Goal: Information Seeking & Learning: Find specific fact

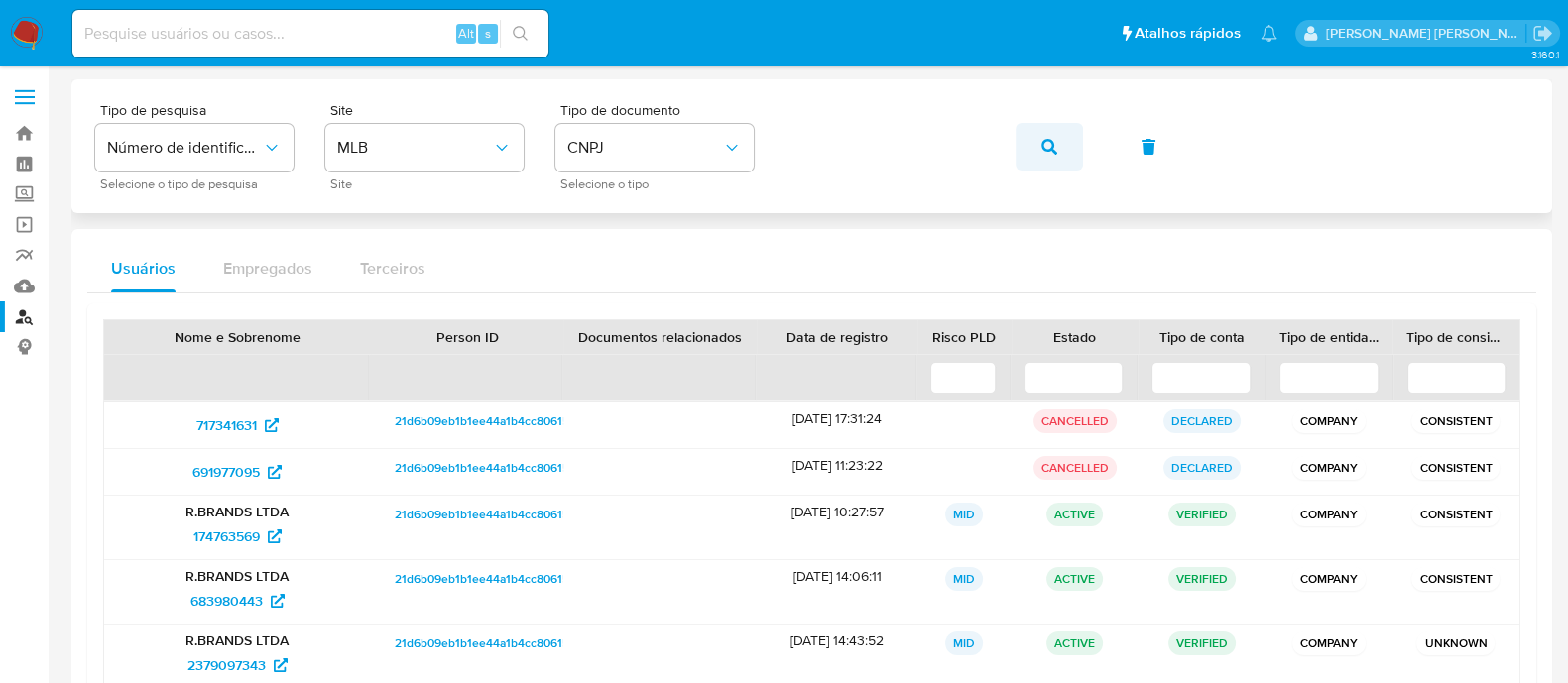
click at [1061, 154] on button "button" at bounding box center [1050, 147] width 68 height 48
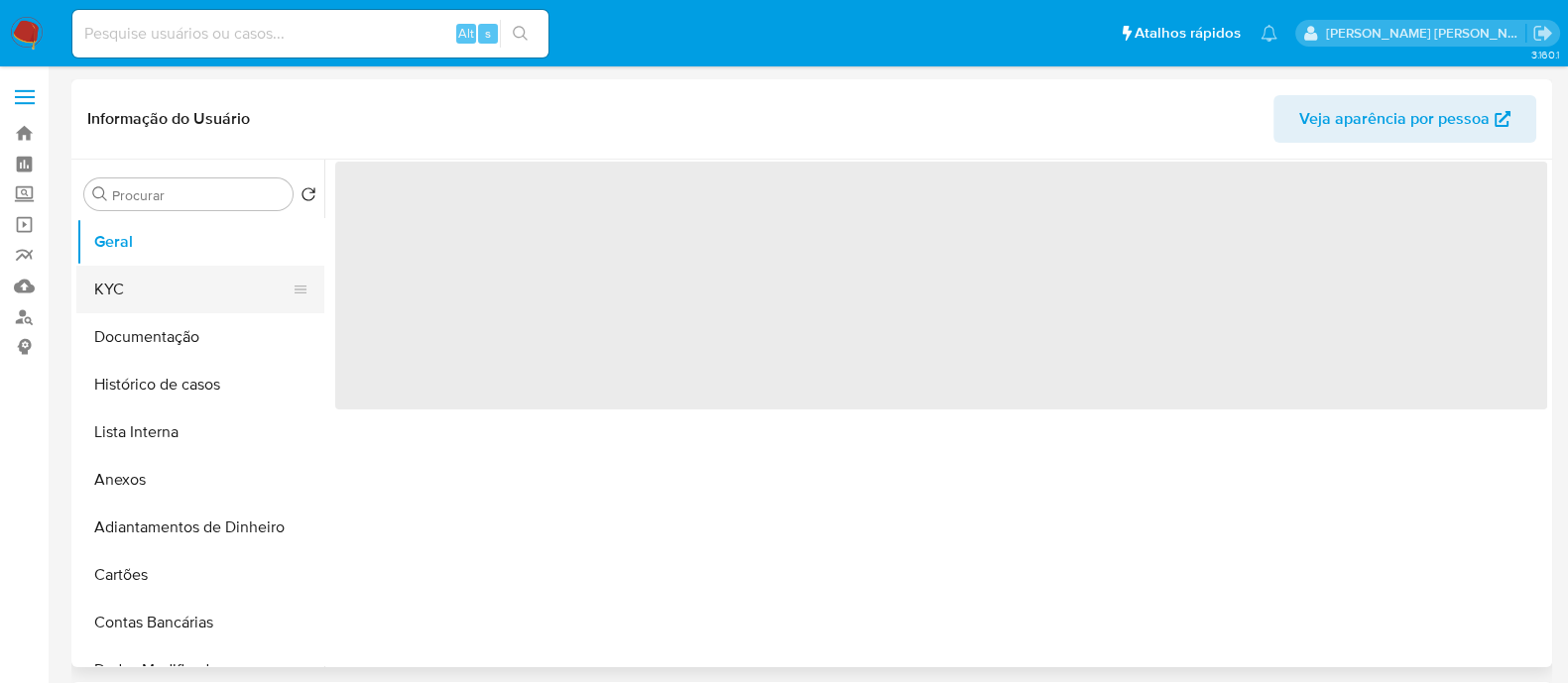
select select "10"
click at [158, 293] on button "KYC" at bounding box center [193, 290] width 232 height 48
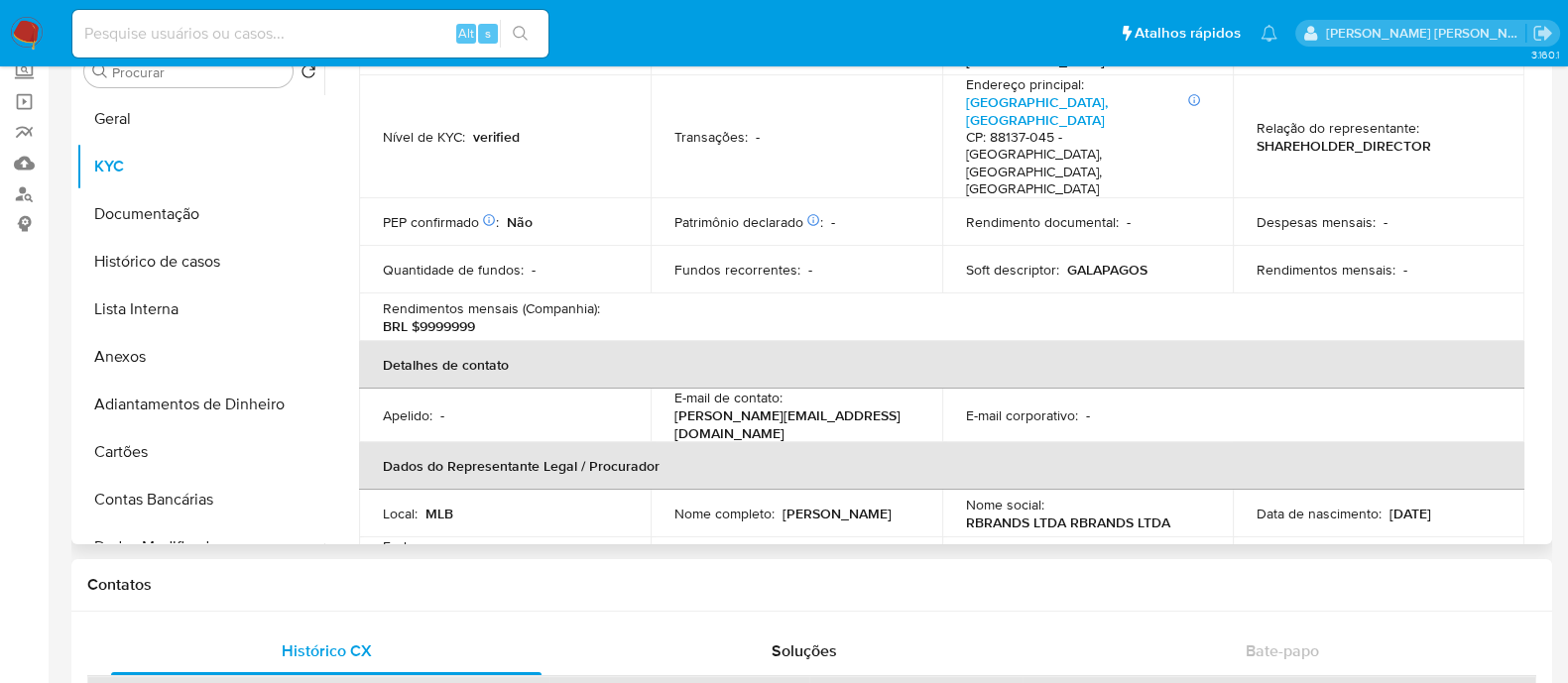
scroll to position [867, 0]
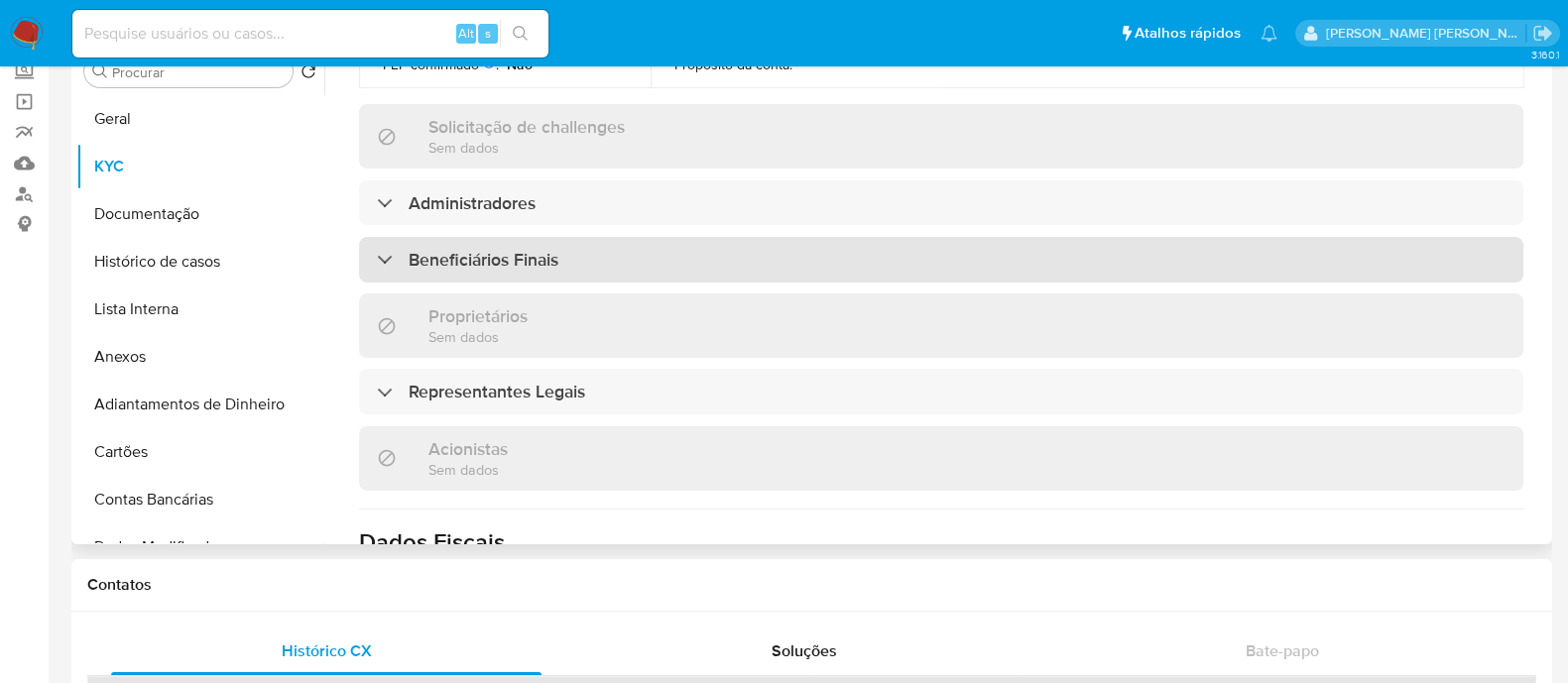
click at [573, 237] on div "Beneficiários Finais" at bounding box center [941, 260] width 1165 height 46
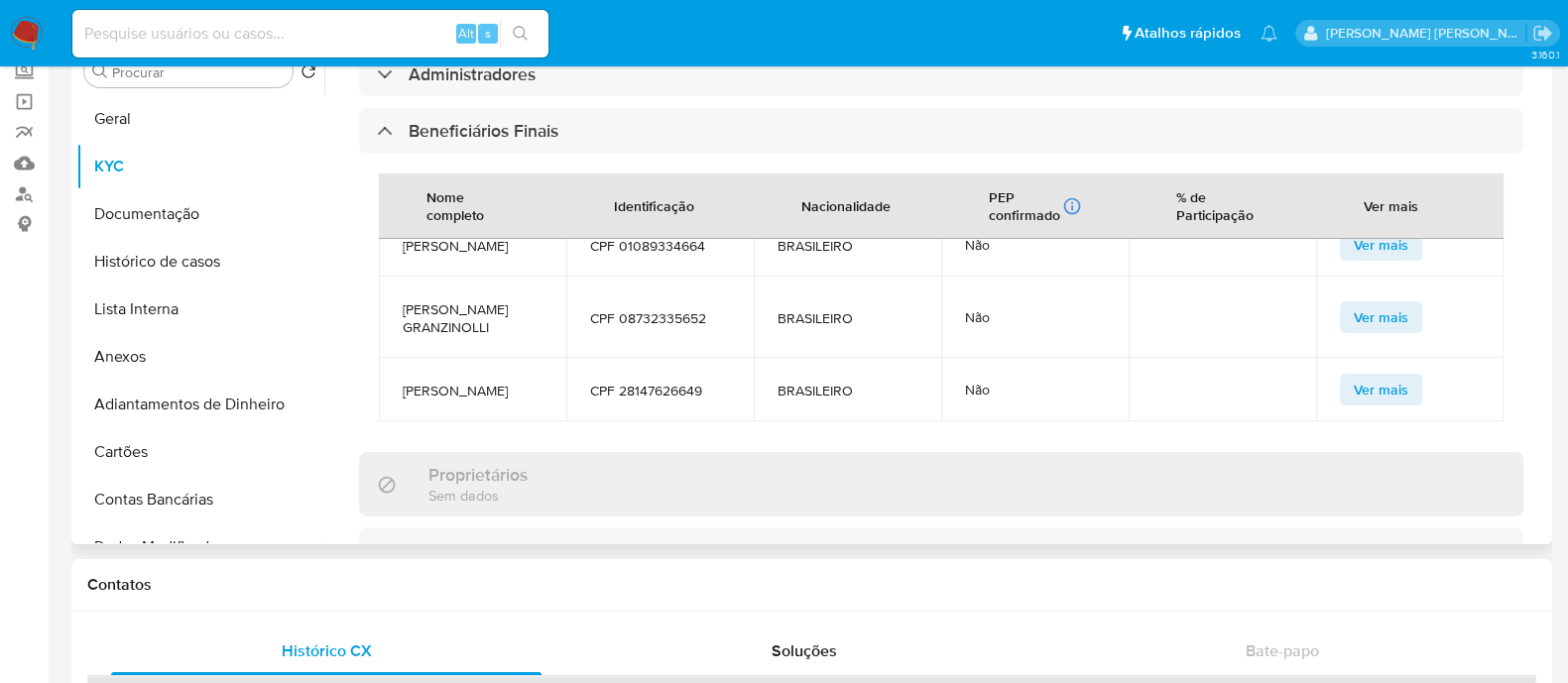
scroll to position [1116, 0]
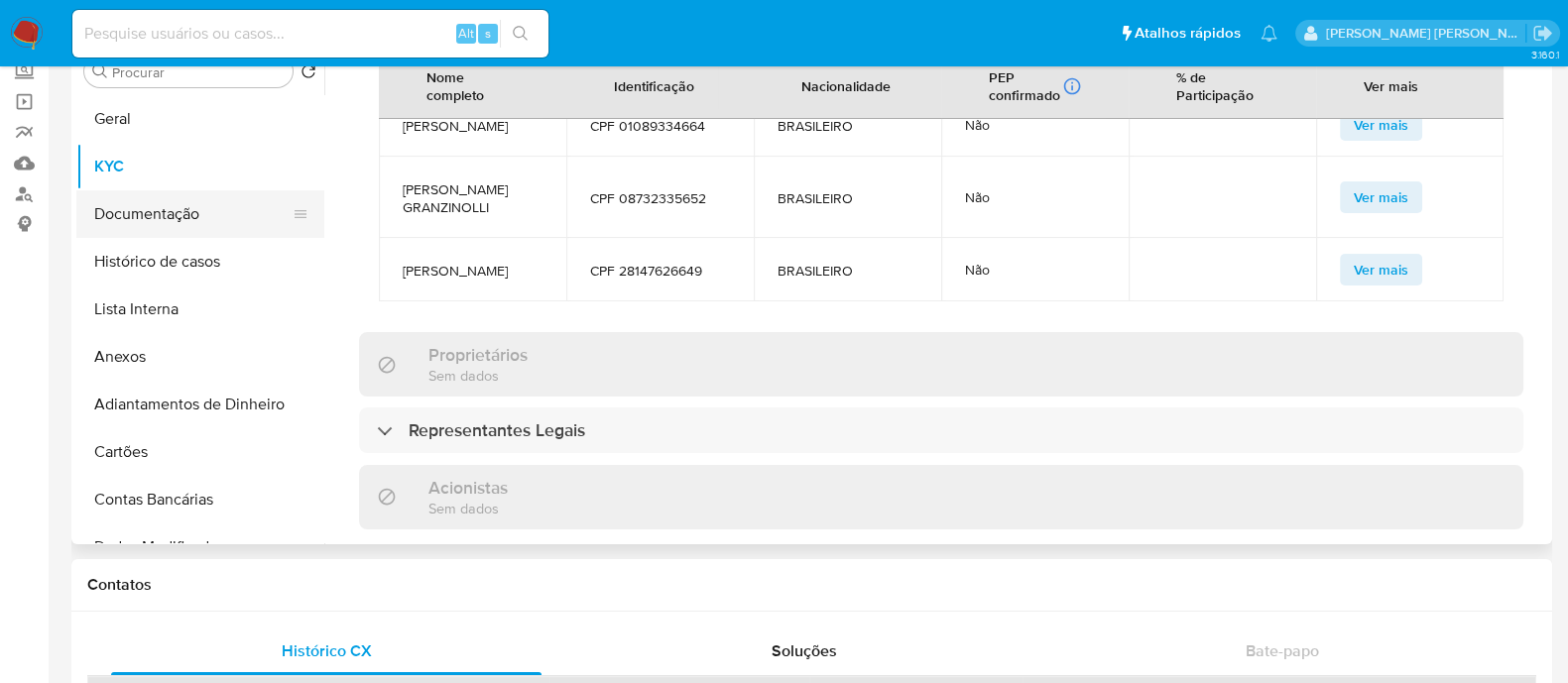
click at [170, 204] on button "Documentação" at bounding box center [193, 214] width 232 height 48
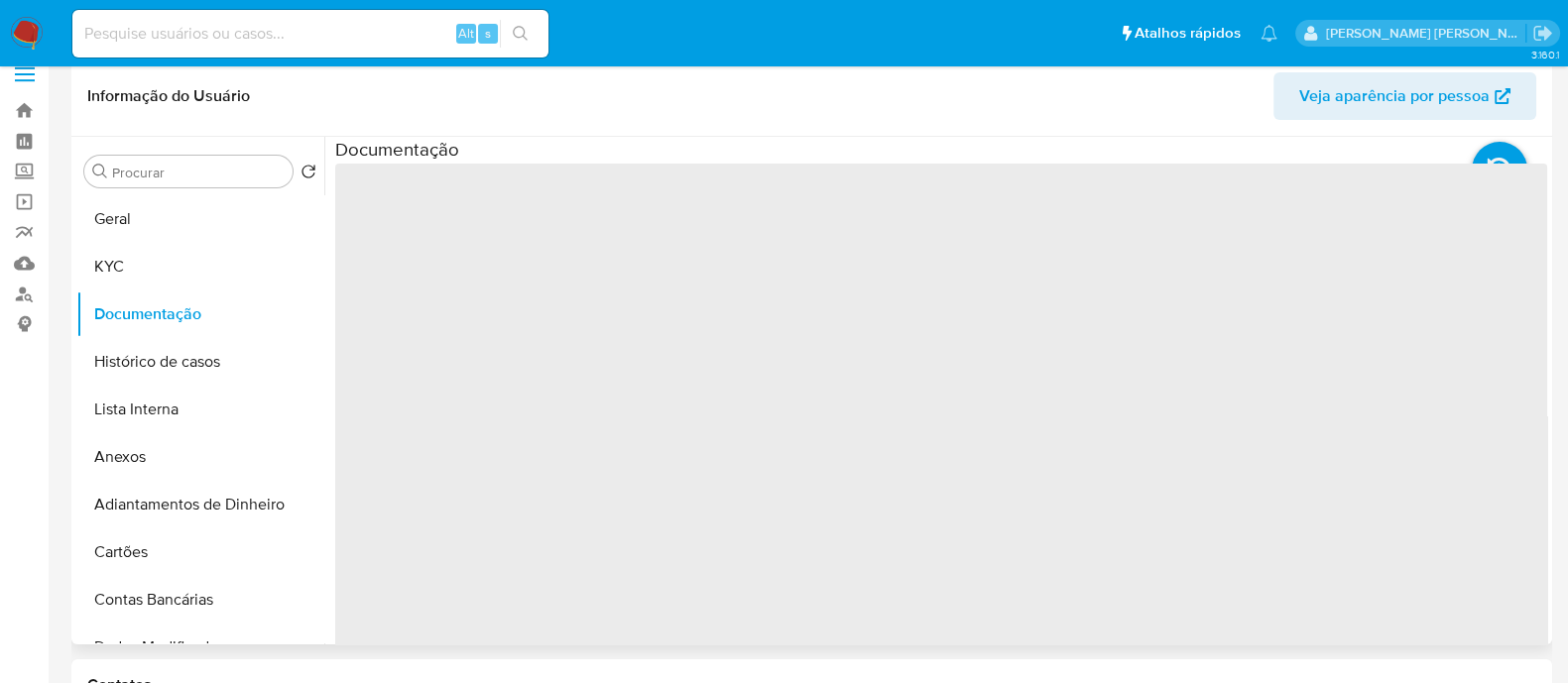
scroll to position [0, 0]
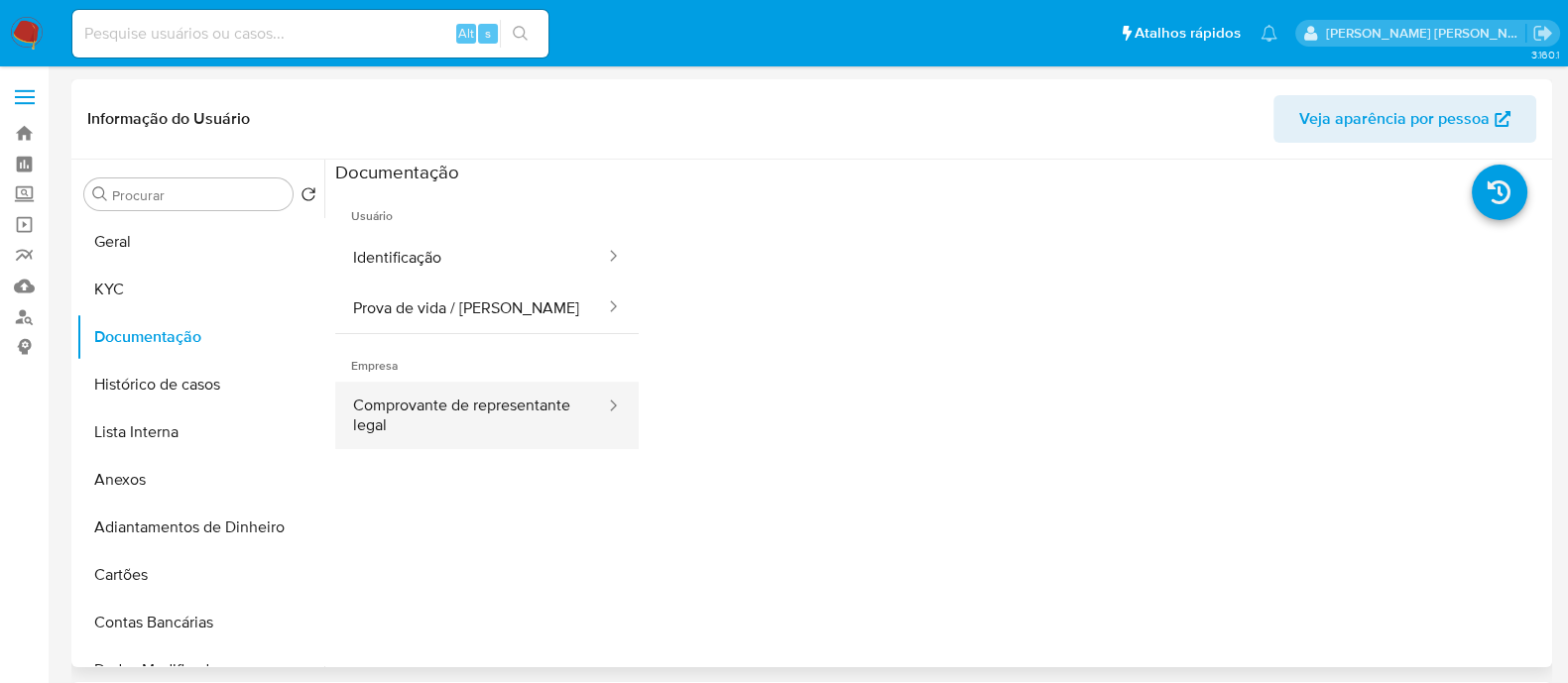
click at [390, 418] on button "Comprovante de representante legal" at bounding box center [472, 416] width 272 height 68
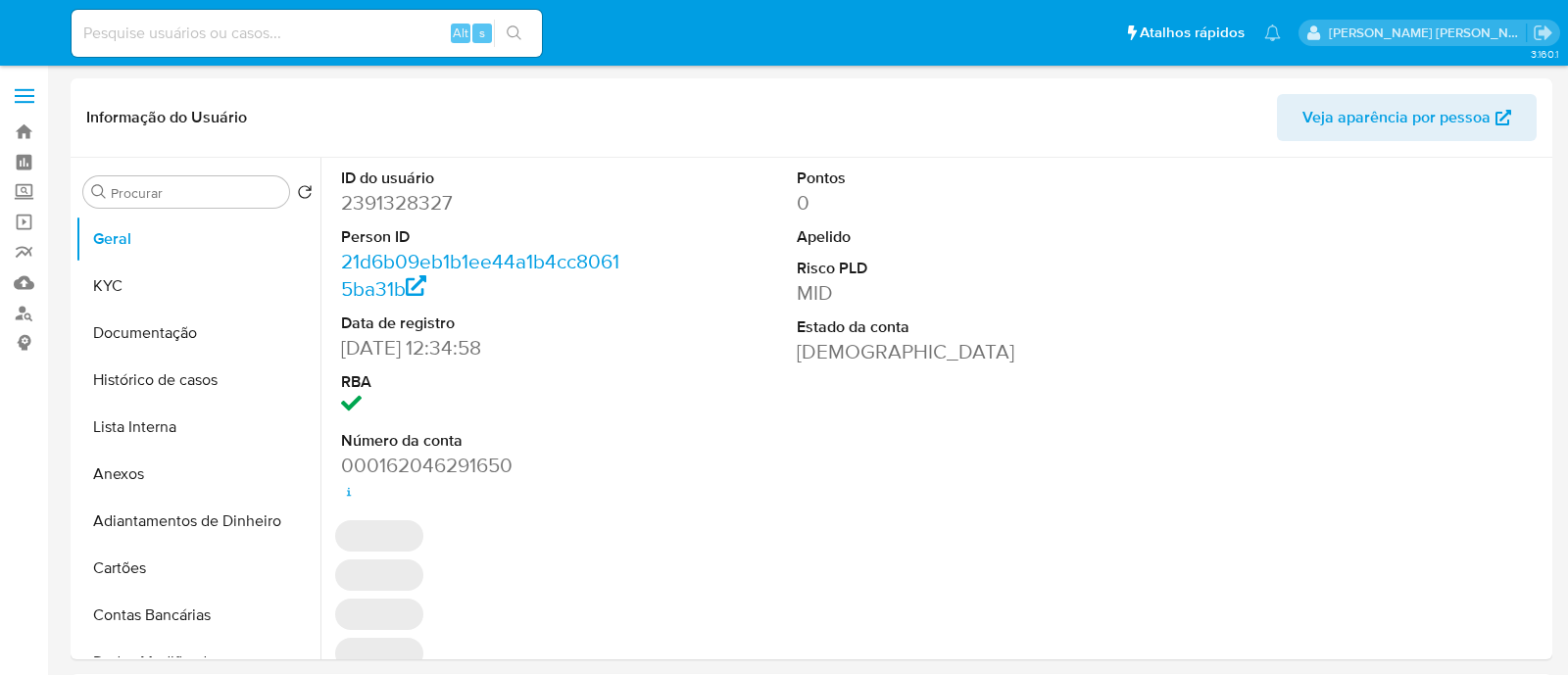
select select "10"
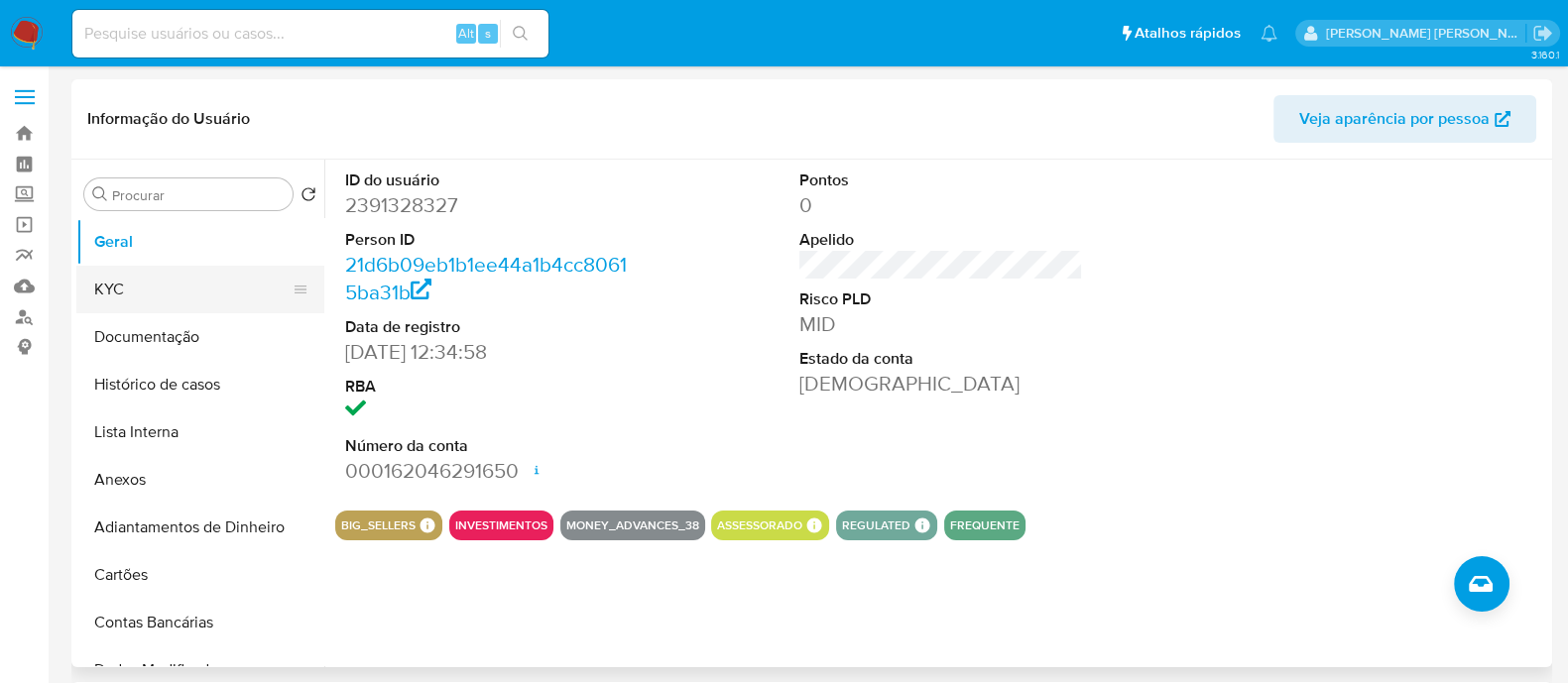
drag, startPoint x: 141, startPoint y: 280, endPoint x: 156, endPoint y: 280, distance: 15.0
click at [141, 280] on button "KYC" at bounding box center [193, 290] width 232 height 48
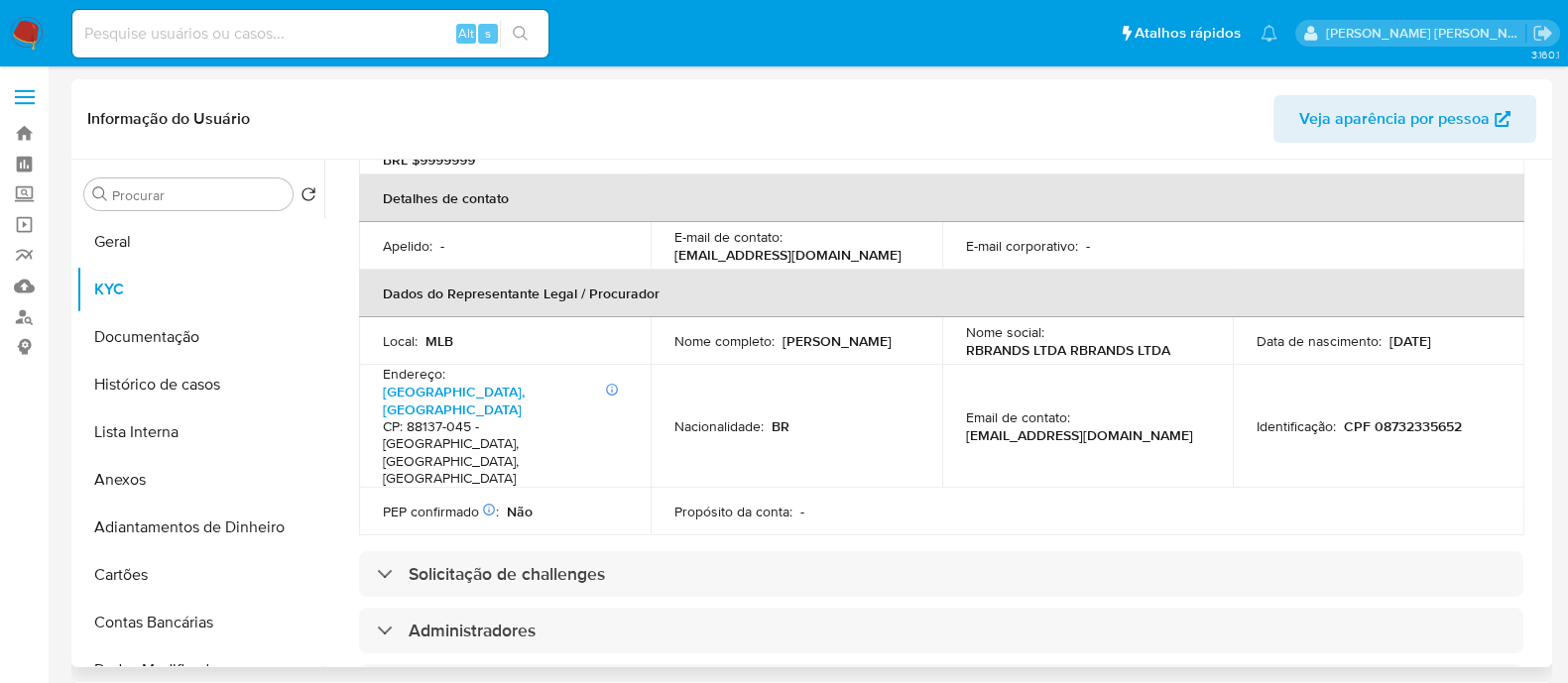
scroll to position [744, 0]
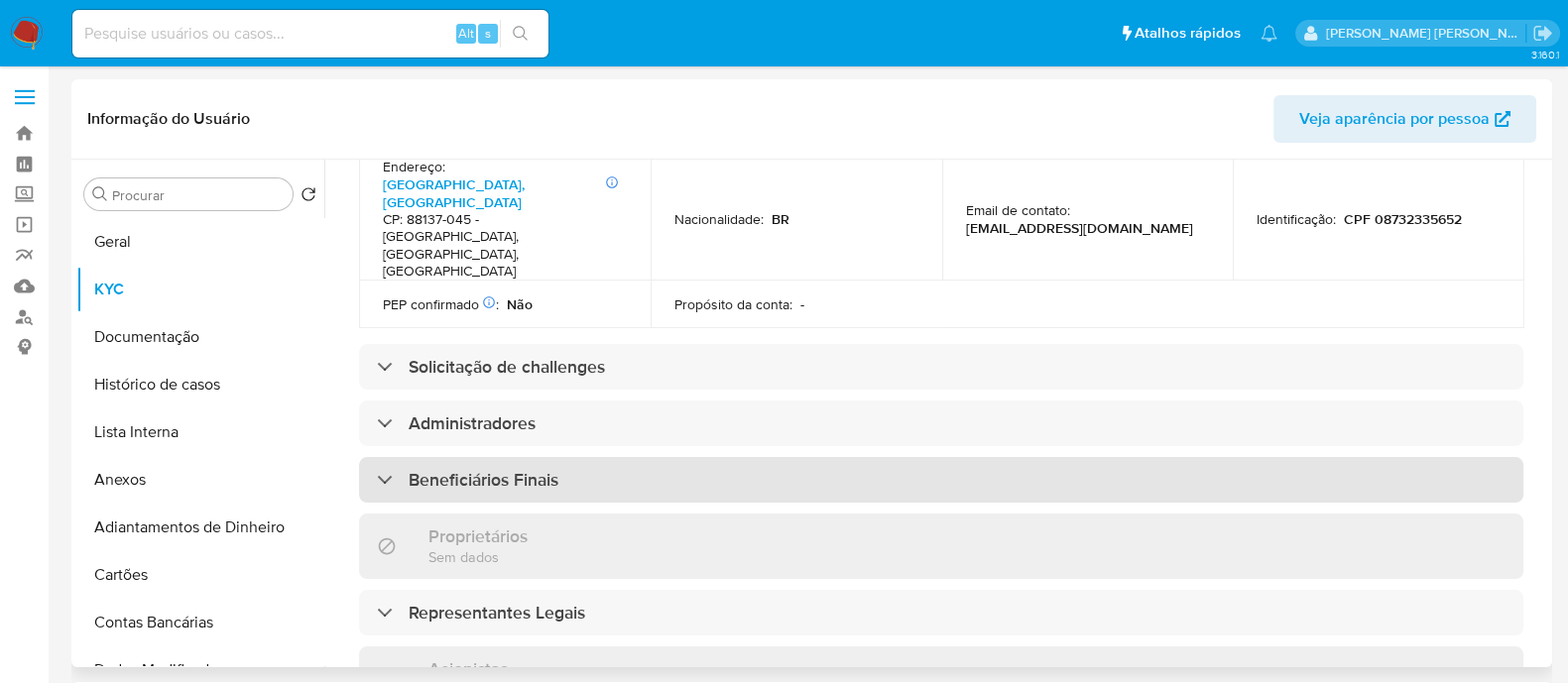
click at [580, 457] on div "Beneficiários Finais" at bounding box center [941, 479] width 1165 height 46
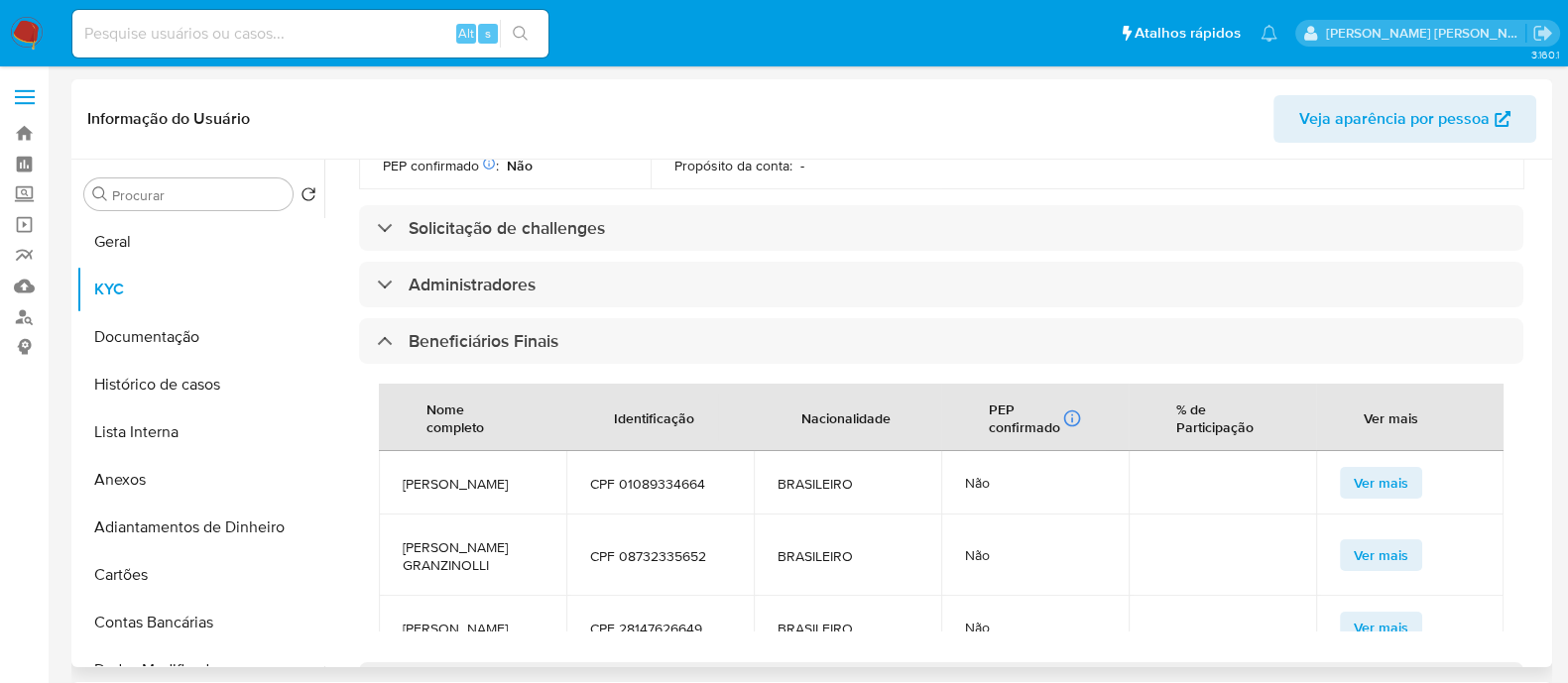
scroll to position [991, 0]
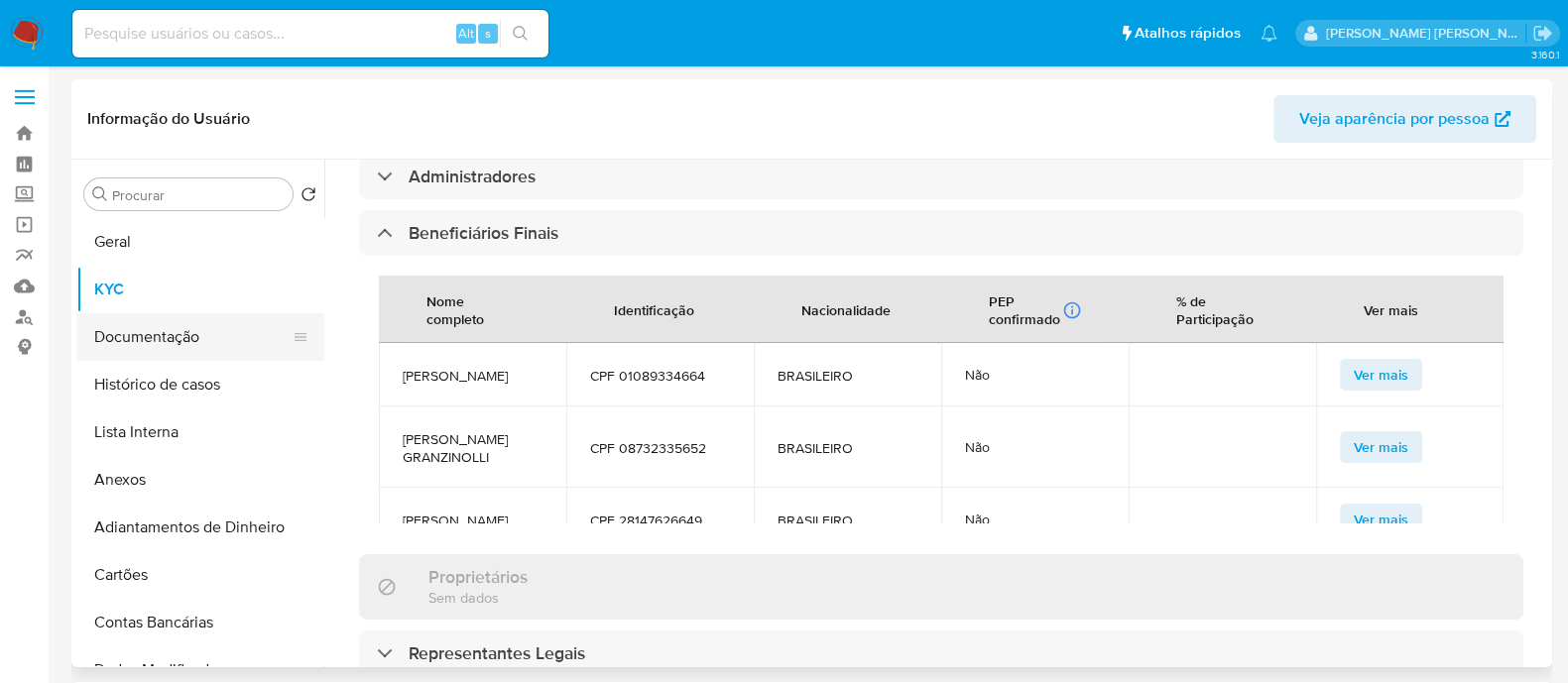
click at [199, 350] on button "Documentação" at bounding box center [193, 338] width 232 height 48
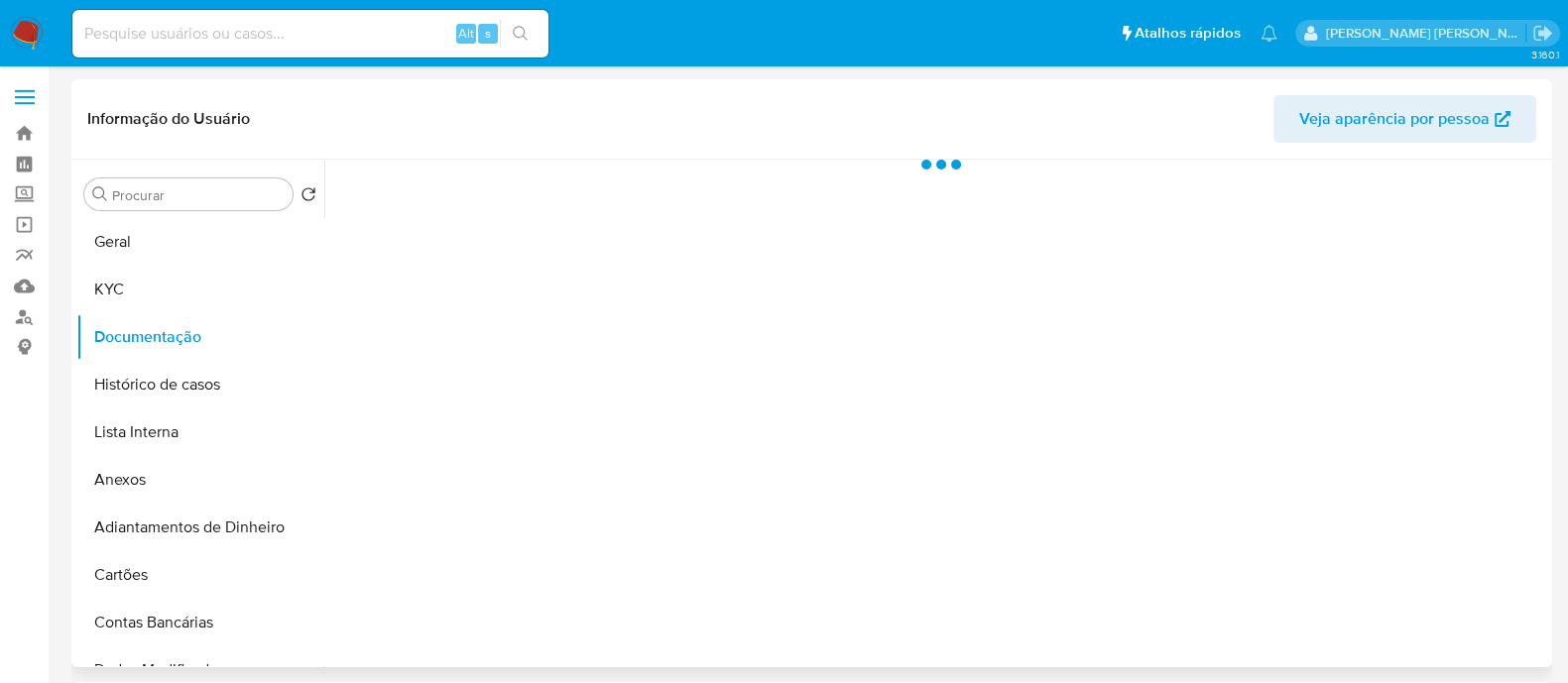
scroll to position [0, 0]
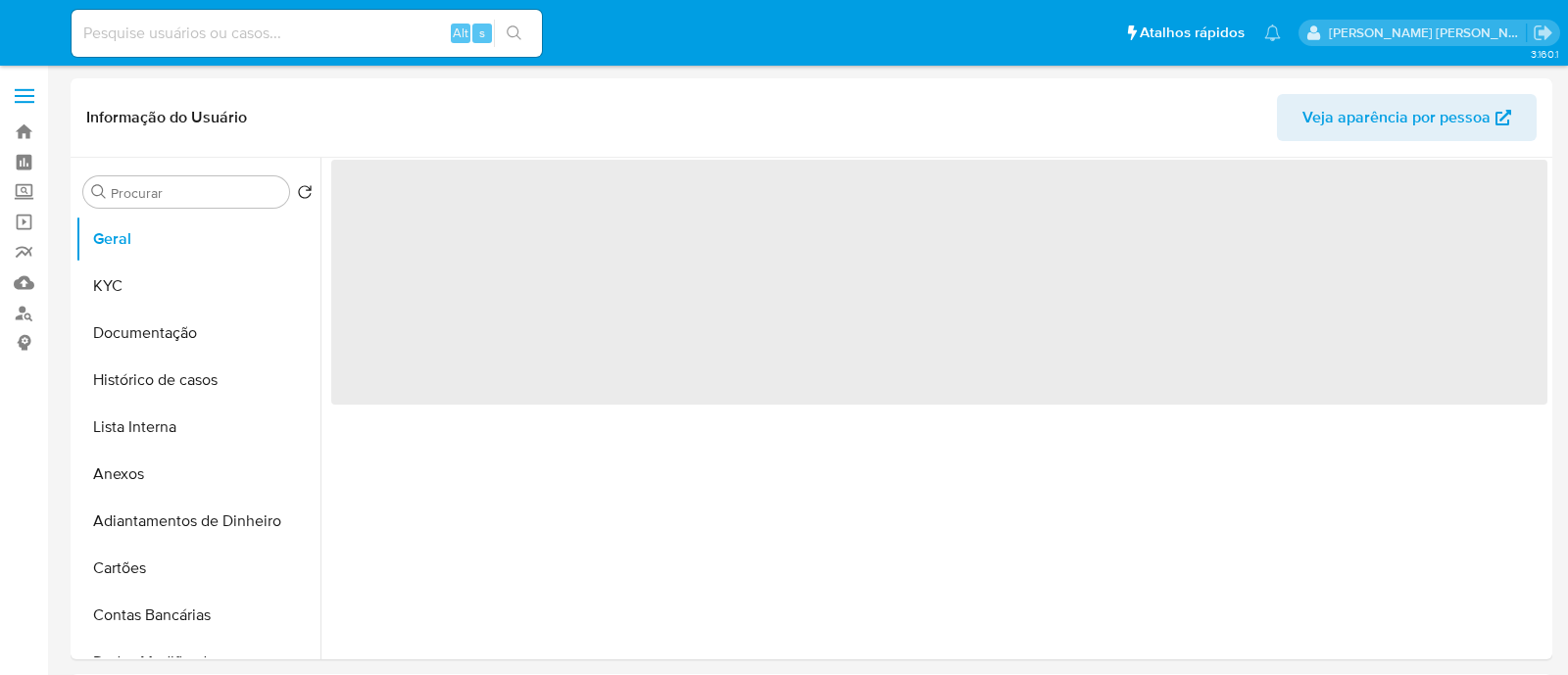
select select "10"
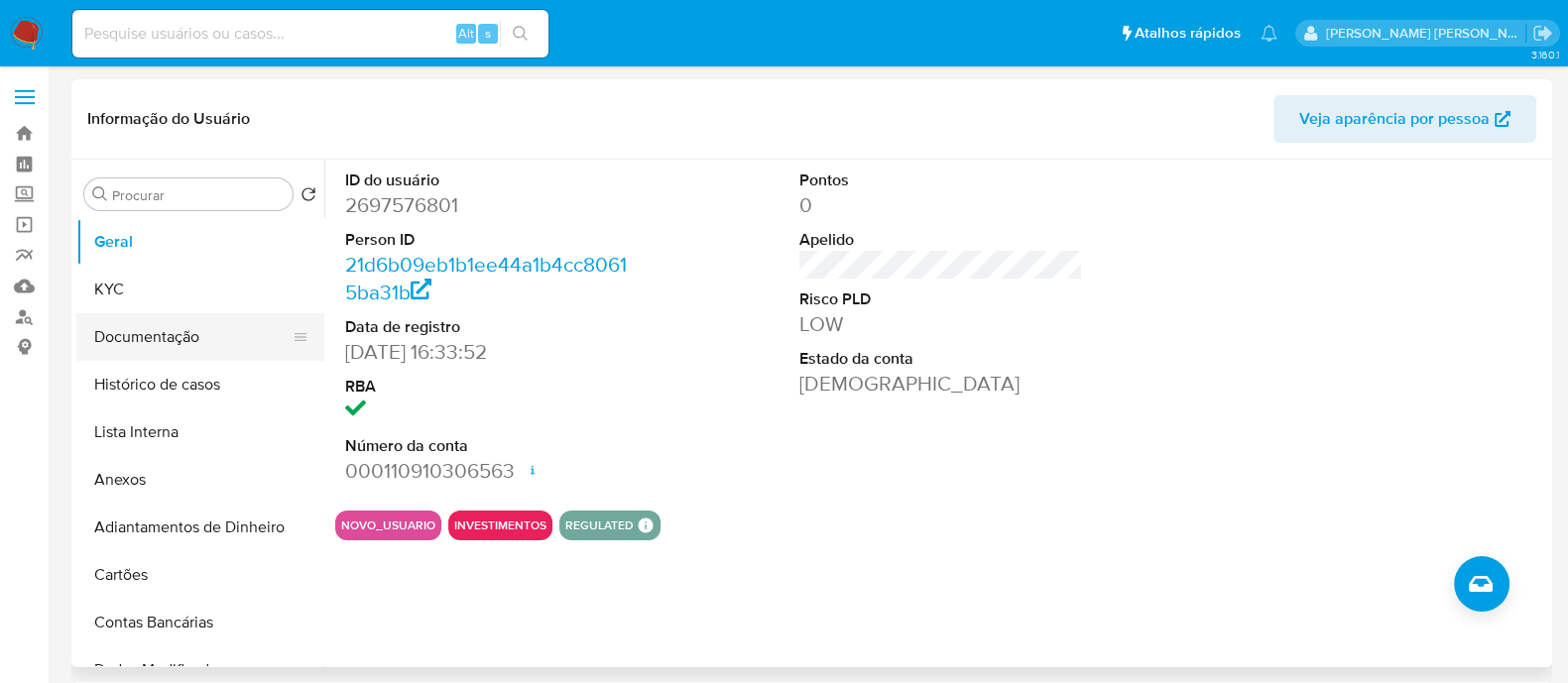
click at [160, 319] on button "Documentação" at bounding box center [193, 338] width 232 height 48
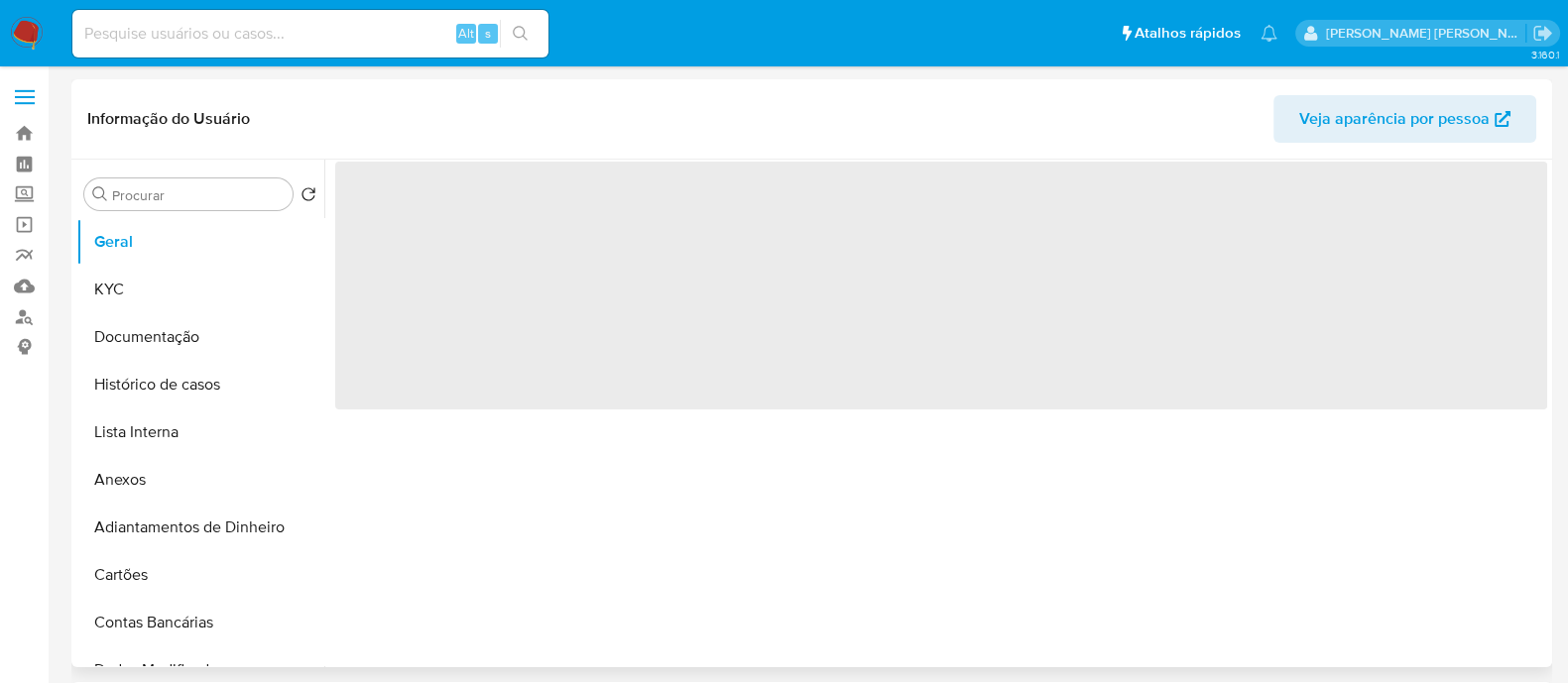
select select "10"
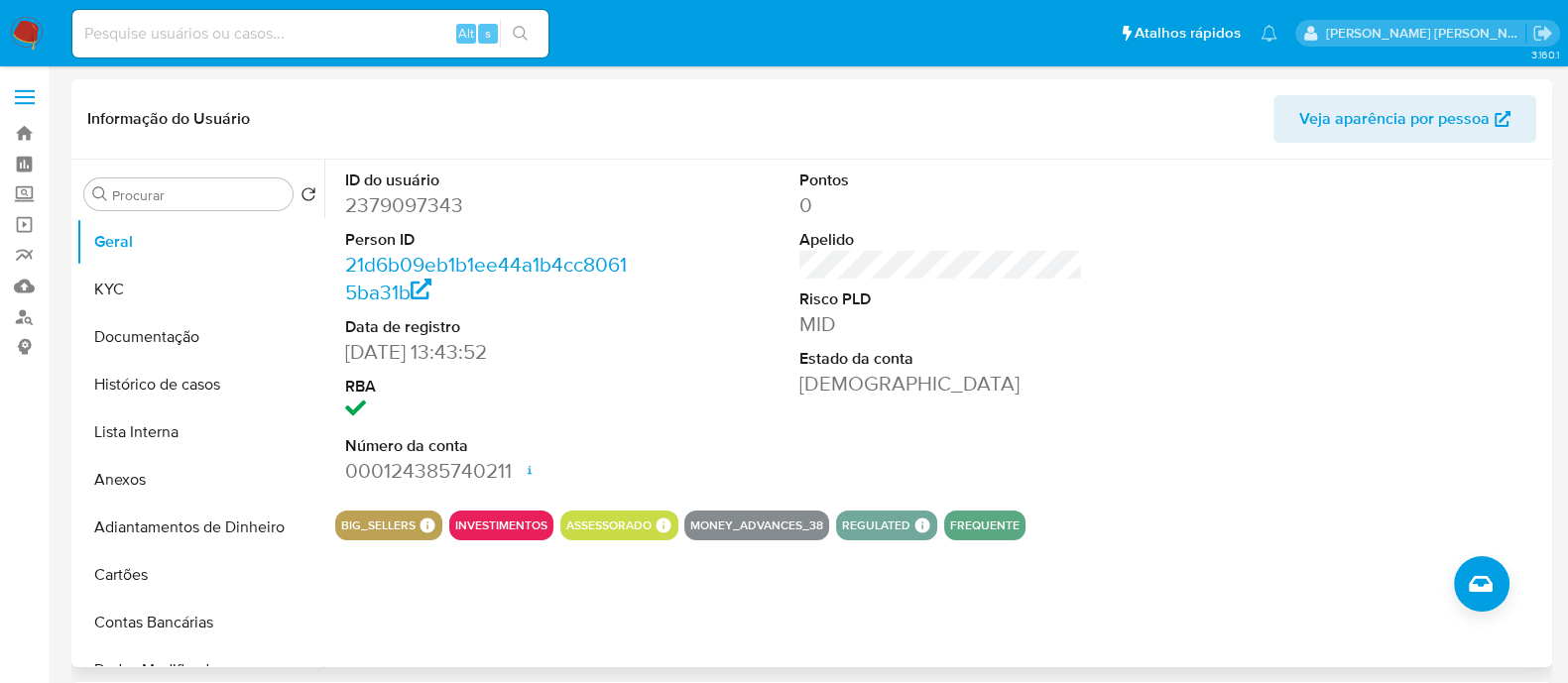
click at [375, 204] on dd "2379097343" at bounding box center [488, 205] width 284 height 28
copy dd "2379097343"
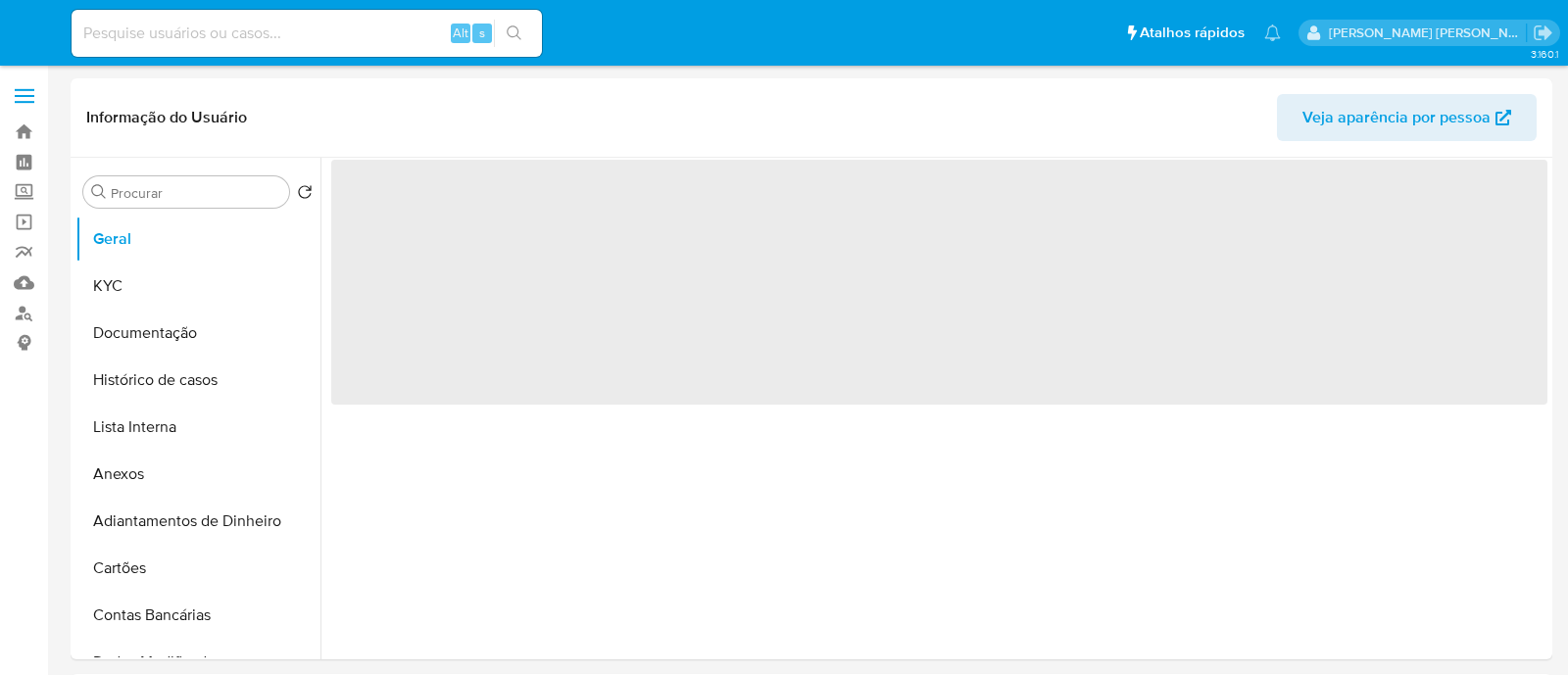
select select "10"
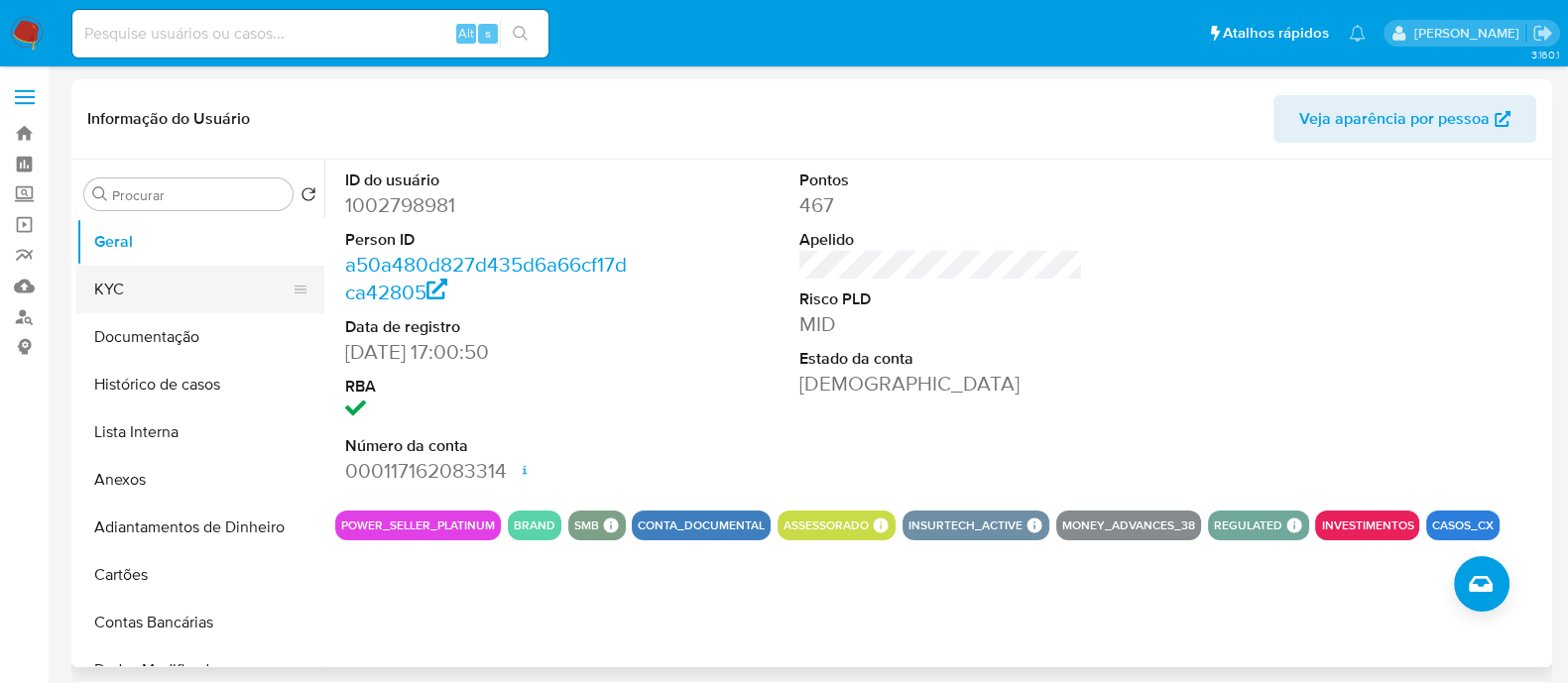
click at [138, 274] on button "KYC" at bounding box center [193, 290] width 232 height 48
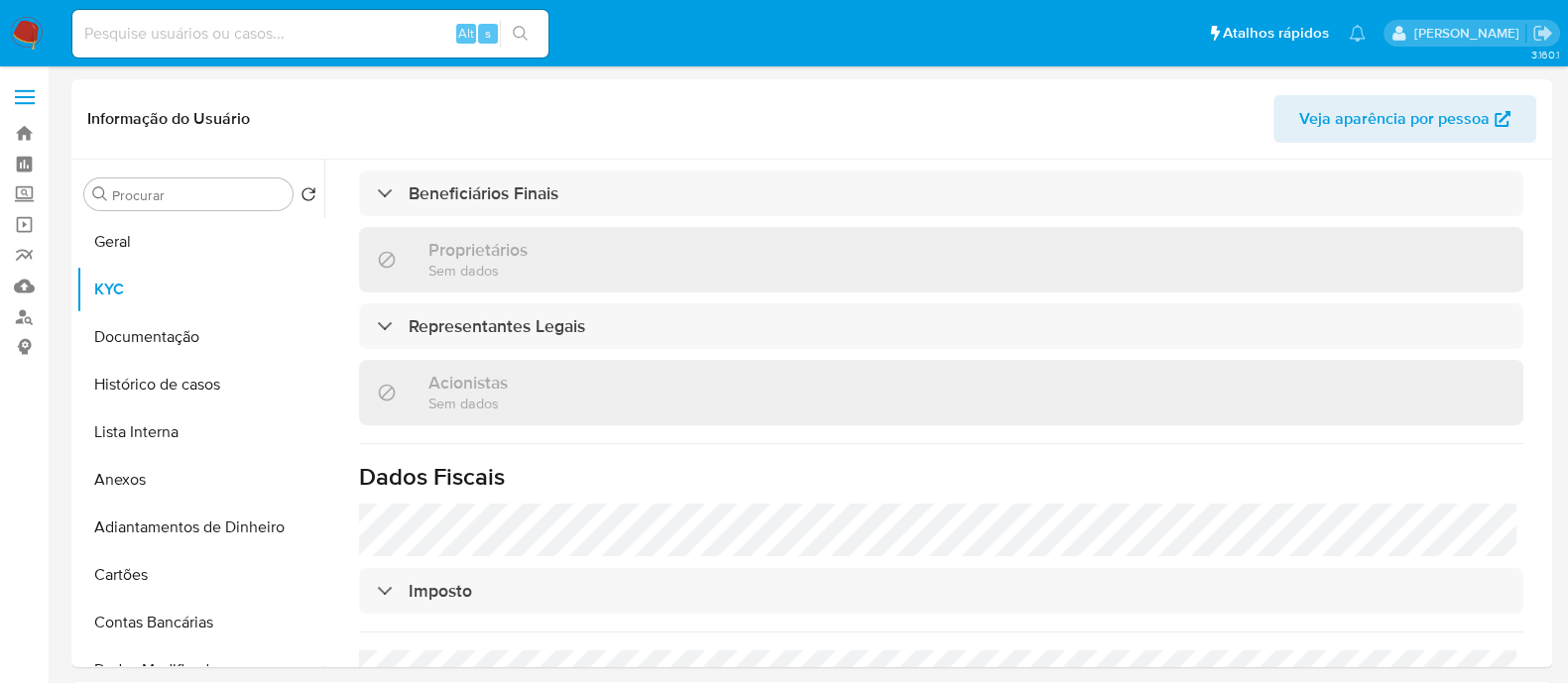
scroll to position [887, 0]
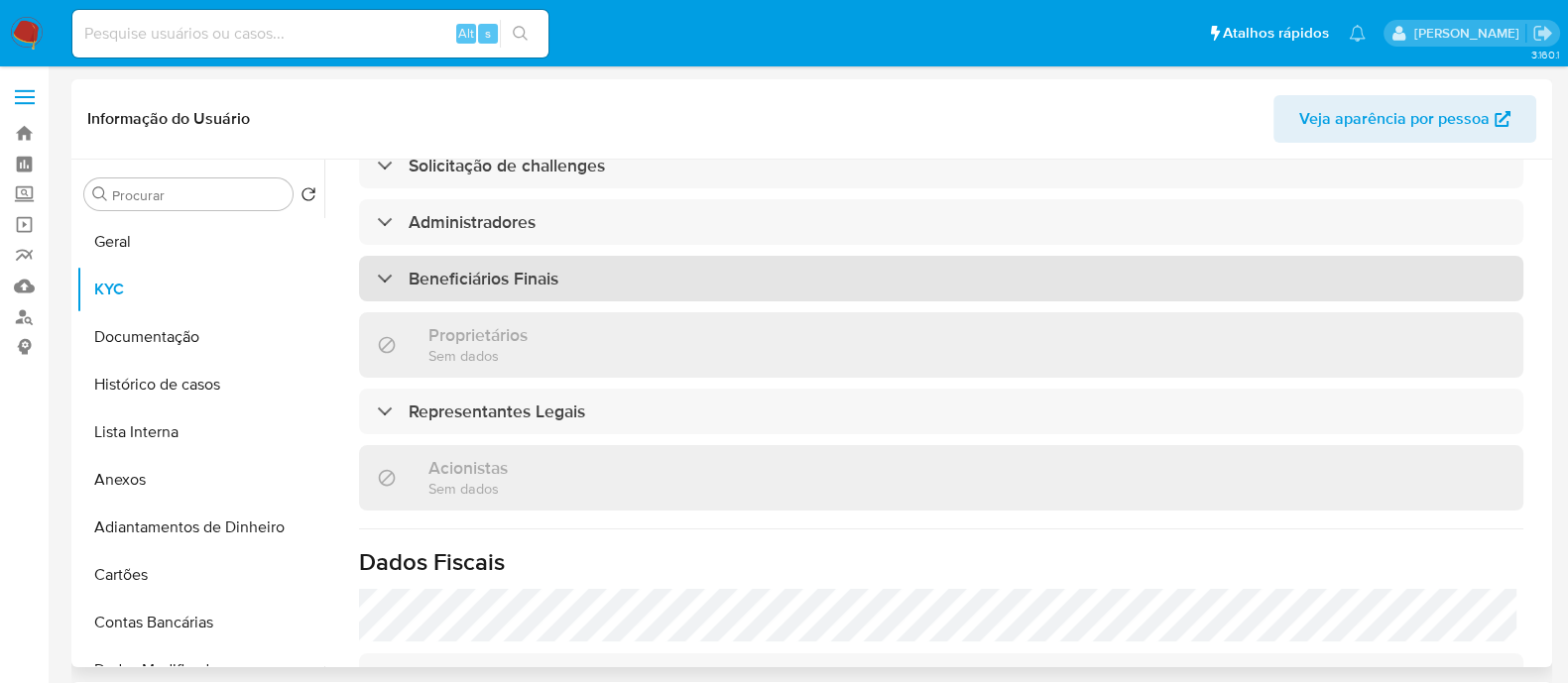
click at [708, 295] on div "Beneficiários Finais" at bounding box center [941, 279] width 1165 height 46
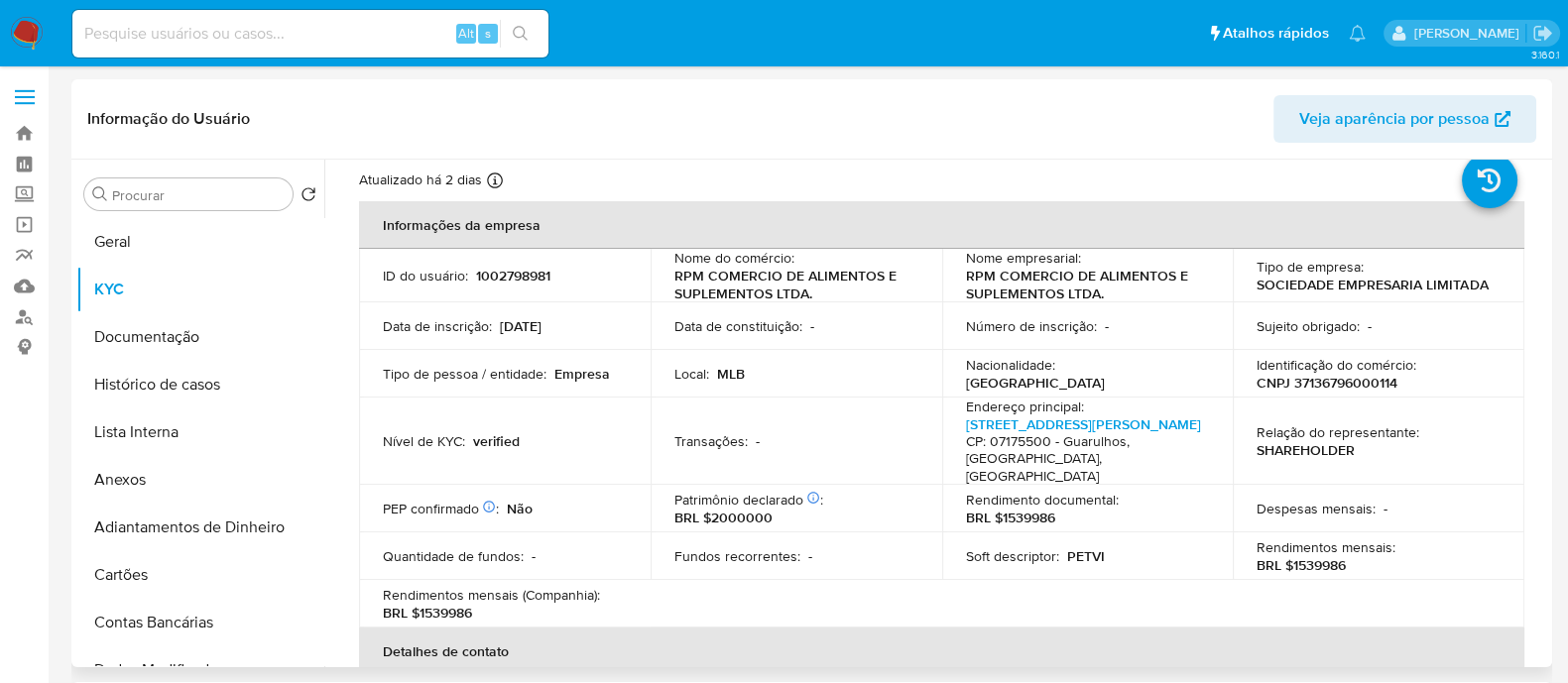
scroll to position [0, 0]
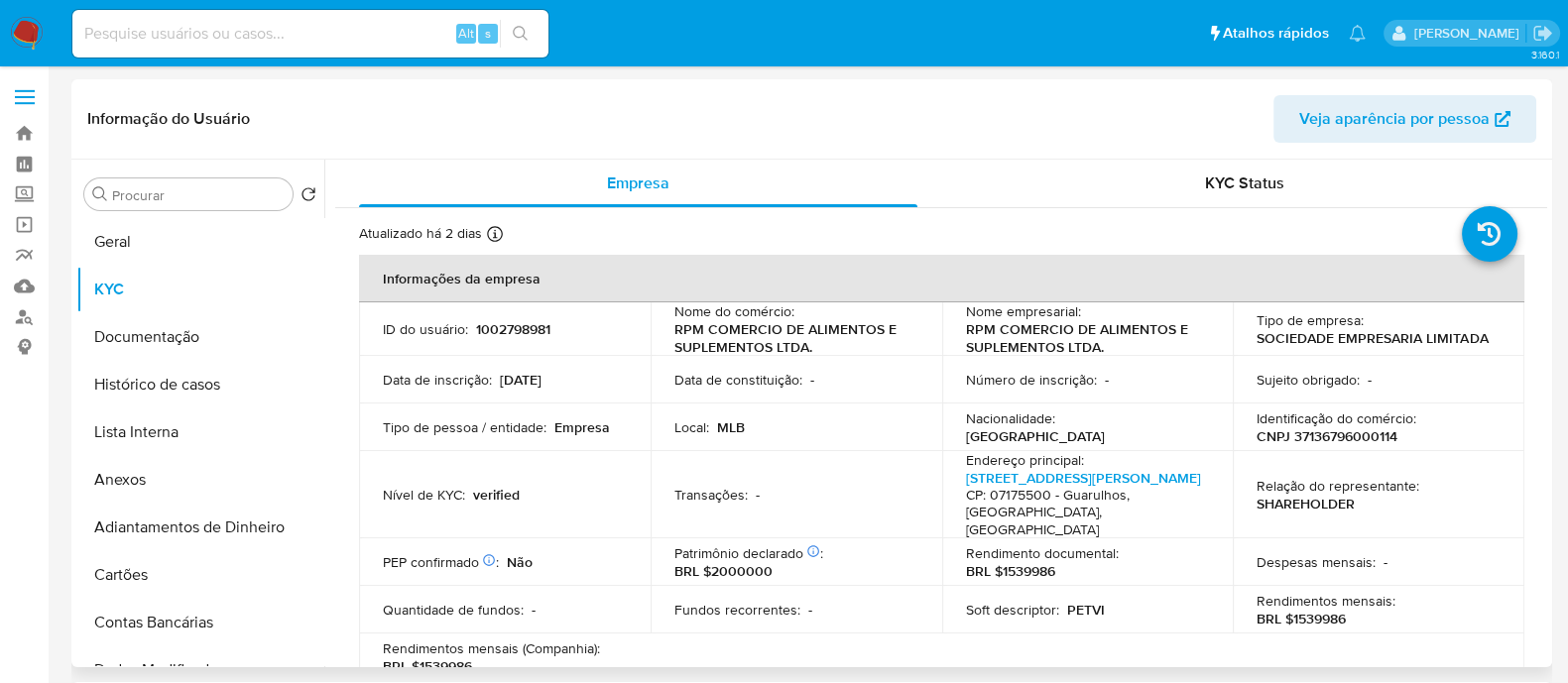
click at [1363, 433] on p "CNPJ 37136796000114" at bounding box center [1327, 436] width 141 height 18
copy p "37136796000114"
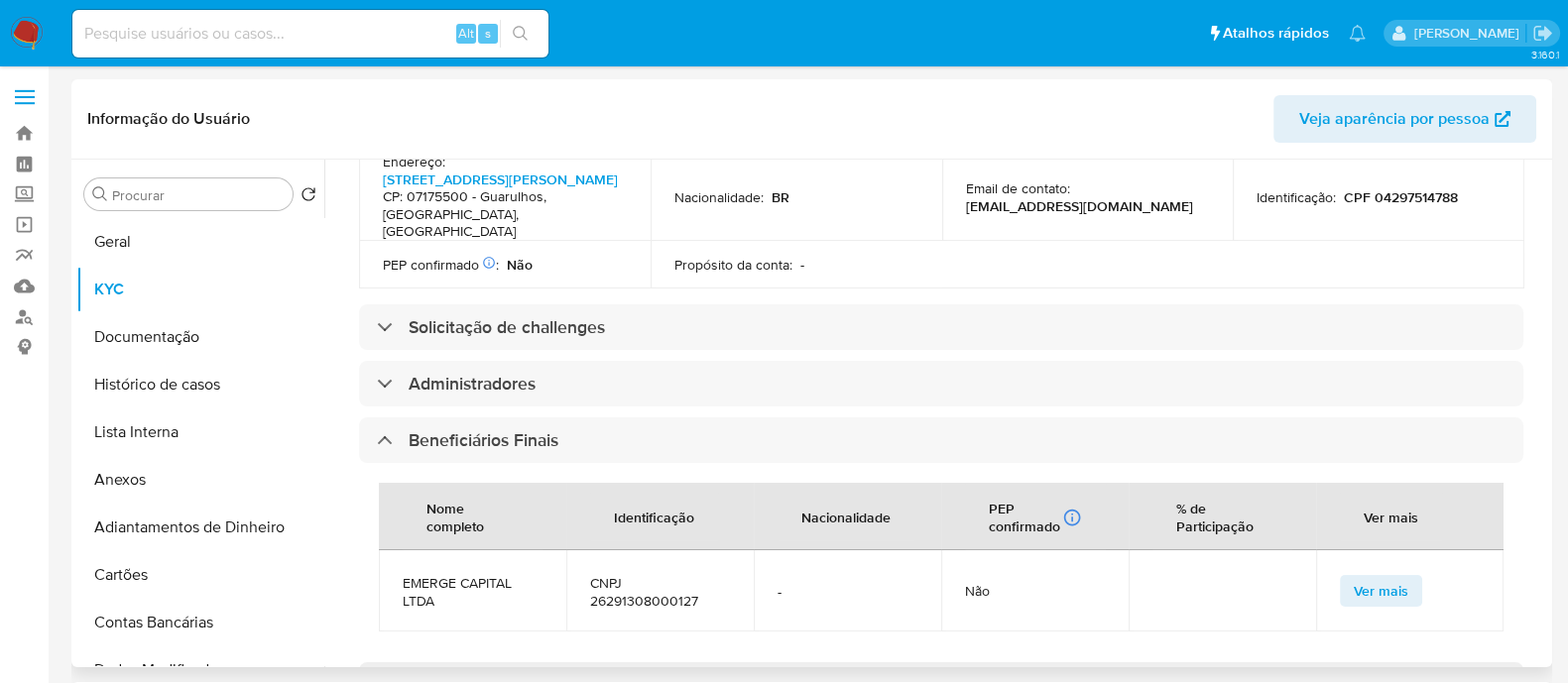
scroll to position [744, 0]
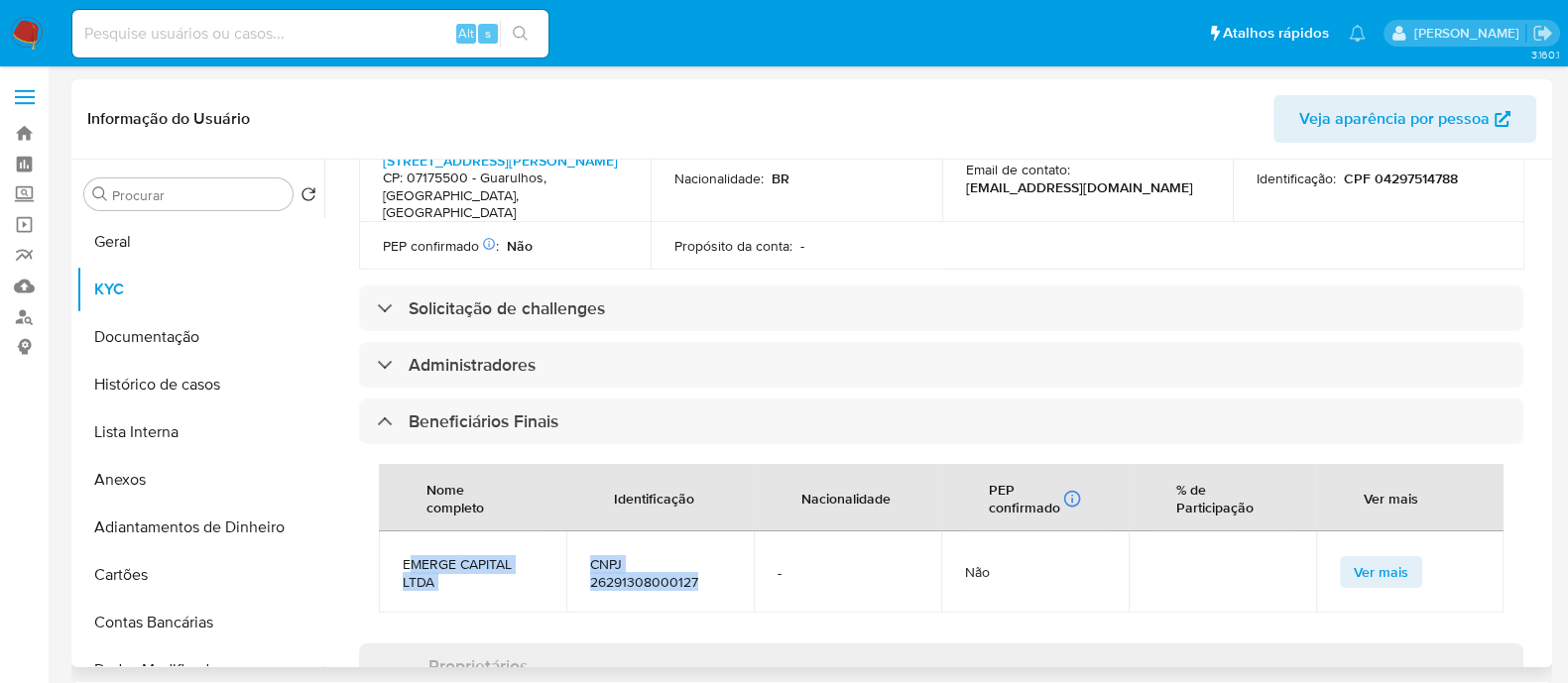
drag, startPoint x: 409, startPoint y: 557, endPoint x: 703, endPoint y: 585, distance: 295.3
click at [703, 585] on tr "EMERGE CAPITAL LTDA CNPJ 26291308000127 - Não Ver mais" at bounding box center [941, 572] width 1125 height 81
click at [515, 569] on span "EMERGE CAPITAL LTDA" at bounding box center [472, 573] width 140 height 36
drag, startPoint x: 401, startPoint y: 561, endPoint x: 696, endPoint y: 585, distance: 296.0
click at [696, 585] on tr "EMERGE CAPITAL LTDA CNPJ 26291308000127 - Não Ver mais" at bounding box center [941, 572] width 1125 height 81
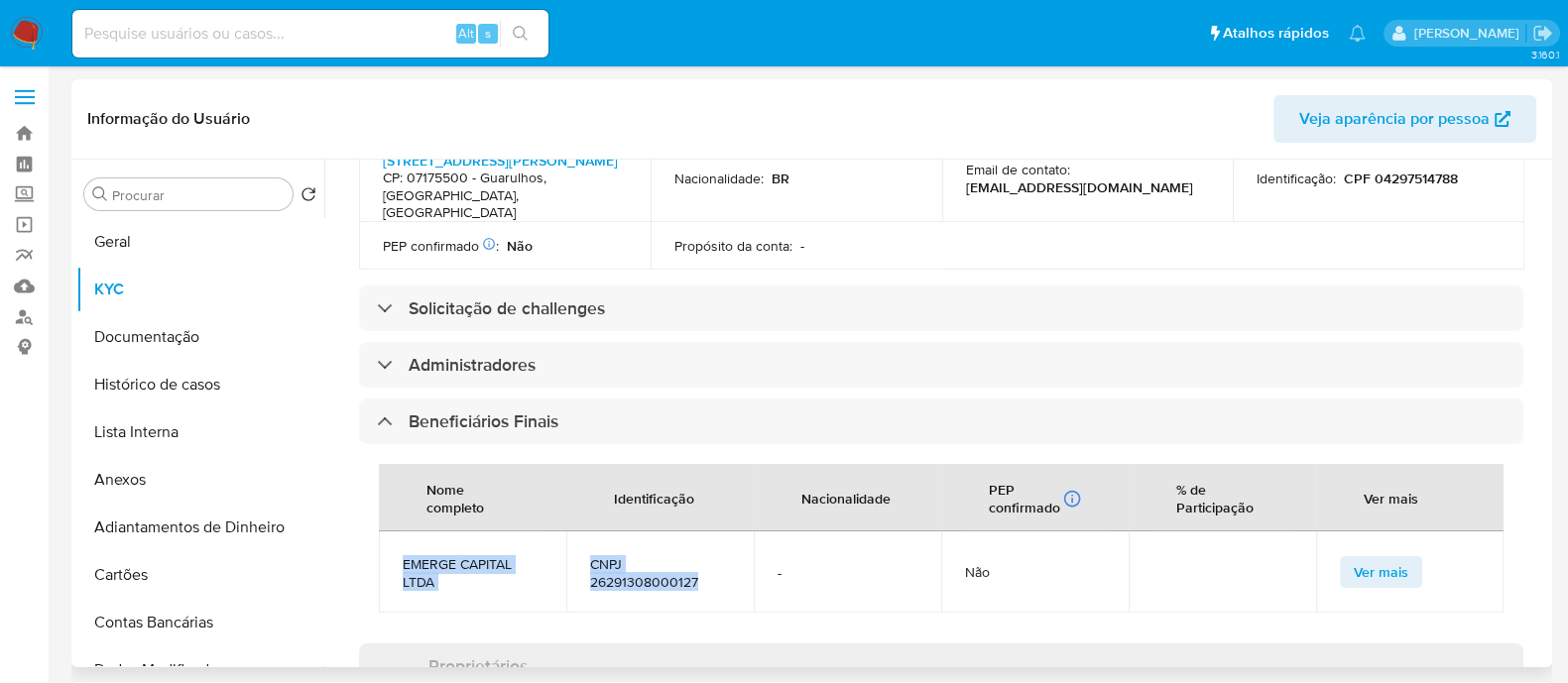
copy tr "EMERGE CAPITAL LTDA CNPJ 26291308000127"
